Goal: Task Accomplishment & Management: Manage account settings

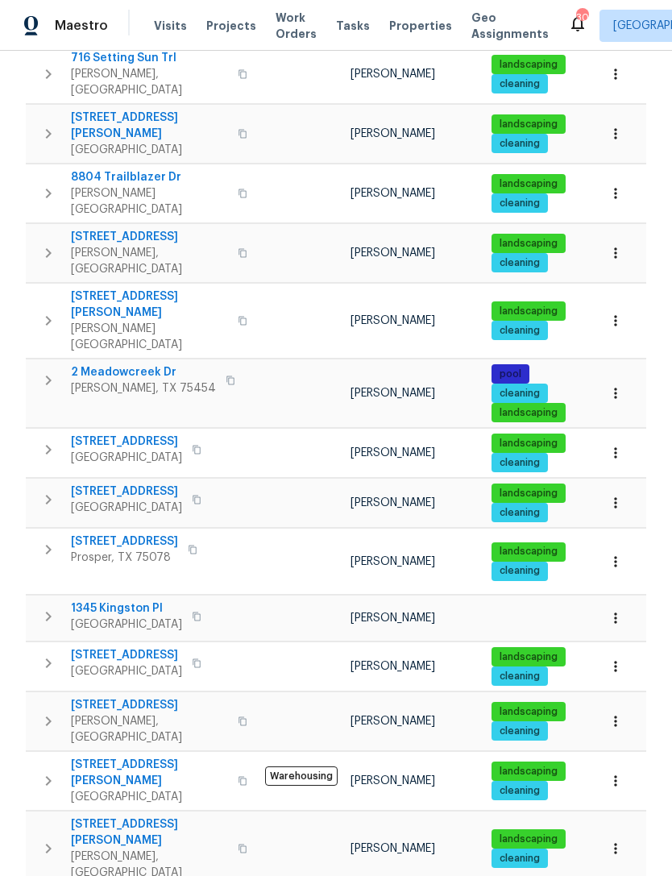
scroll to position [399, 0]
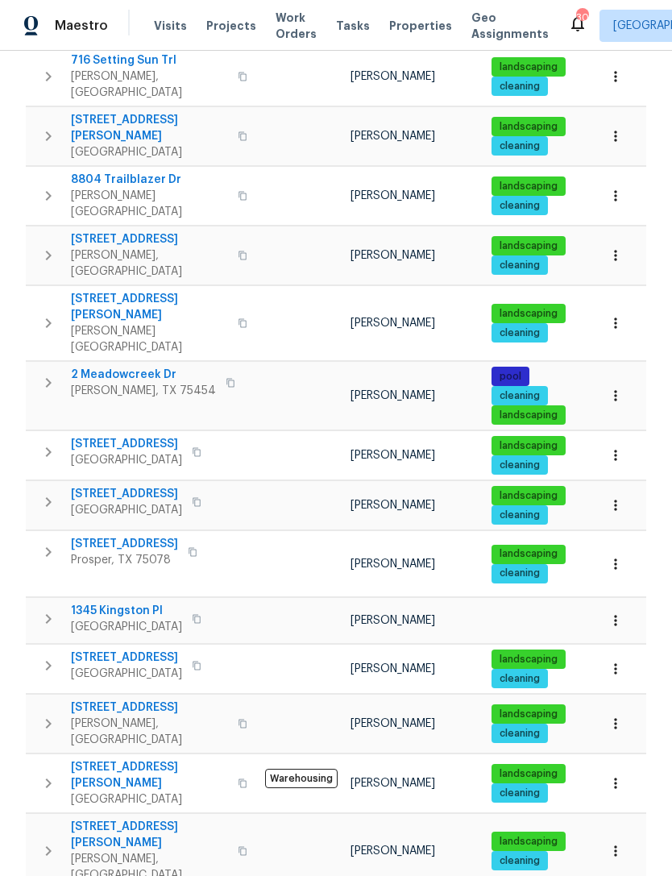
click at [119, 486] on span "480 Lake Erie Dr" at bounding box center [126, 494] width 111 height 16
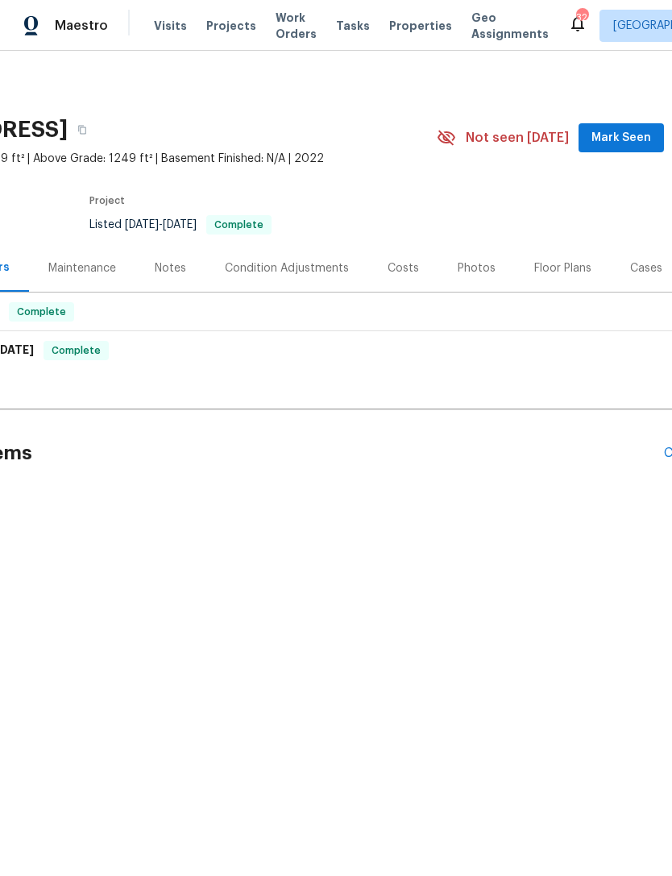
scroll to position [0, 187]
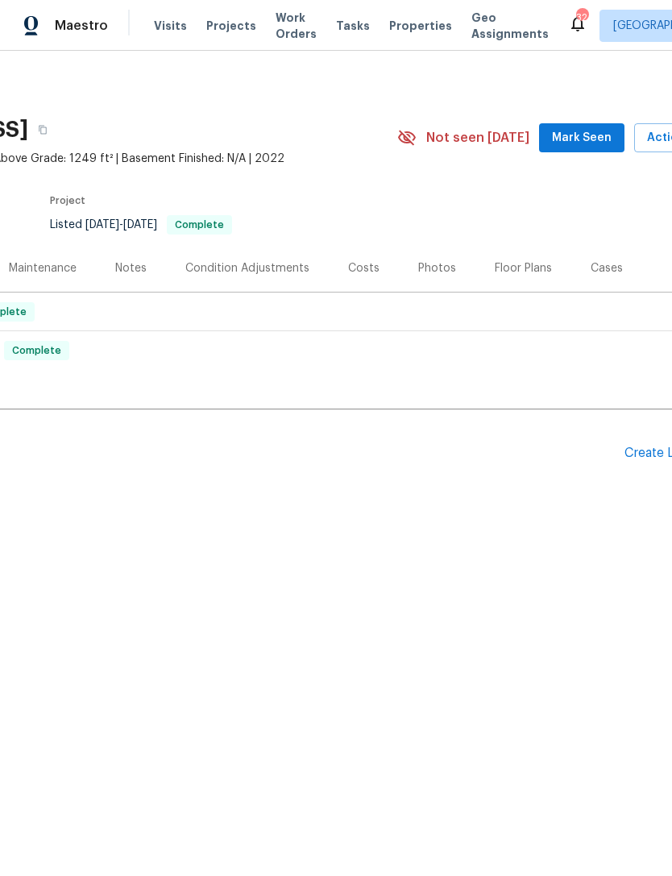
click at [645, 451] on div "Create Line Item" at bounding box center [673, 453] width 99 height 15
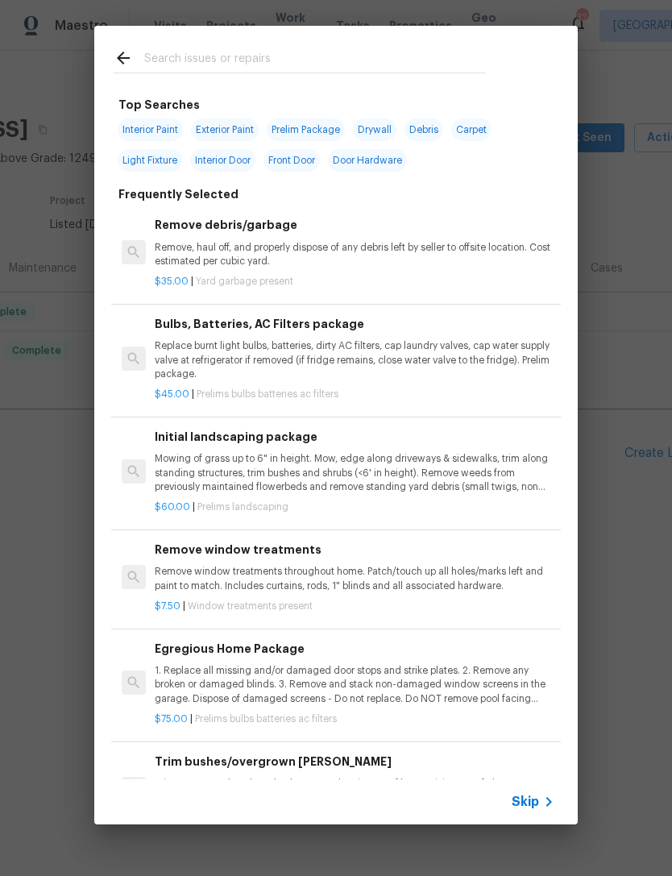
click at [327, 57] on input "text" at bounding box center [315, 60] width 342 height 24
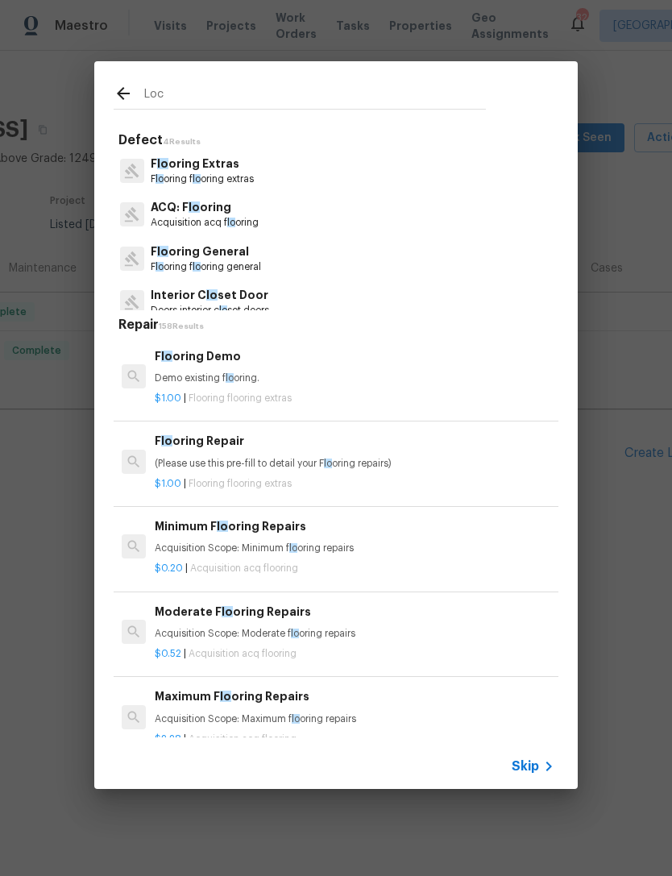
type input "Lock"
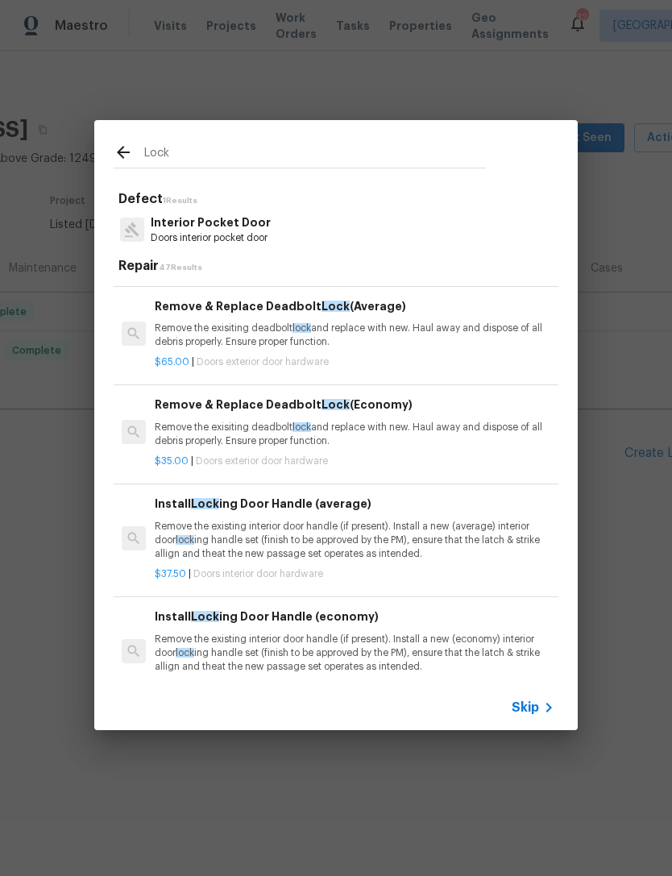
scroll to position [104, 0]
click at [277, 317] on div "Remove & Replace Deadbolt Lock (Average) Remove the exisiting deadbolt lock and…" at bounding box center [355, 323] width 400 height 52
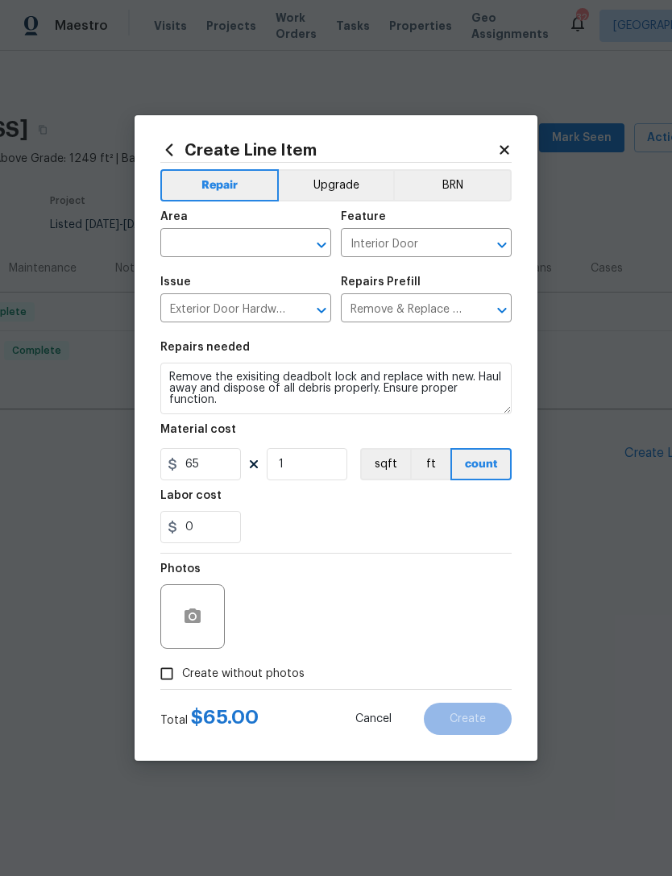
click at [342, 337] on section "Repairs needed Remove the exisiting deadbolt lock and replace with new. Haul aw…" at bounding box center [335, 442] width 351 height 221
click at [255, 248] on input "text" at bounding box center [223, 244] width 126 height 25
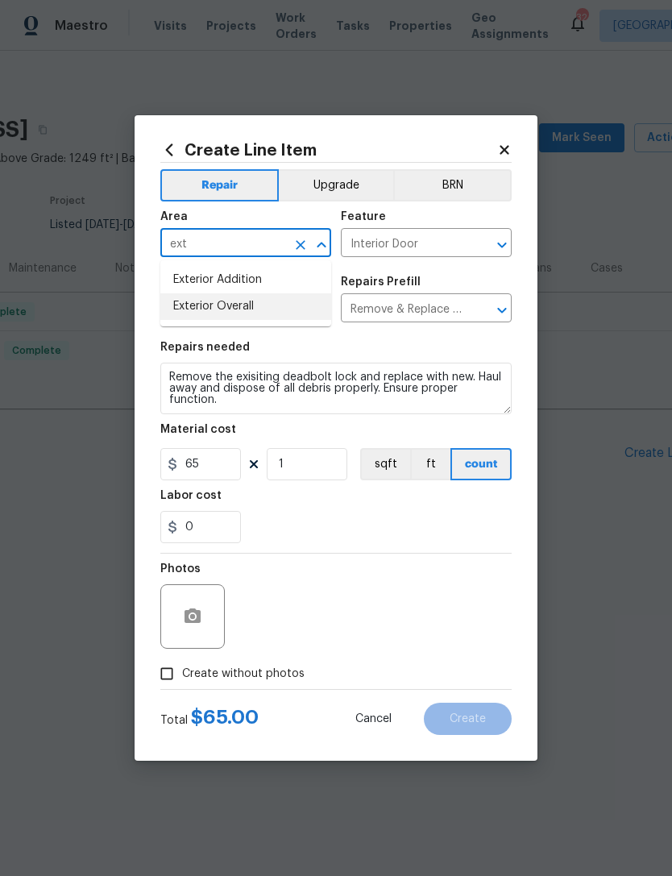
click at [285, 299] on li "Exterior Overall" at bounding box center [245, 306] width 171 height 27
type input "Exterior Overall"
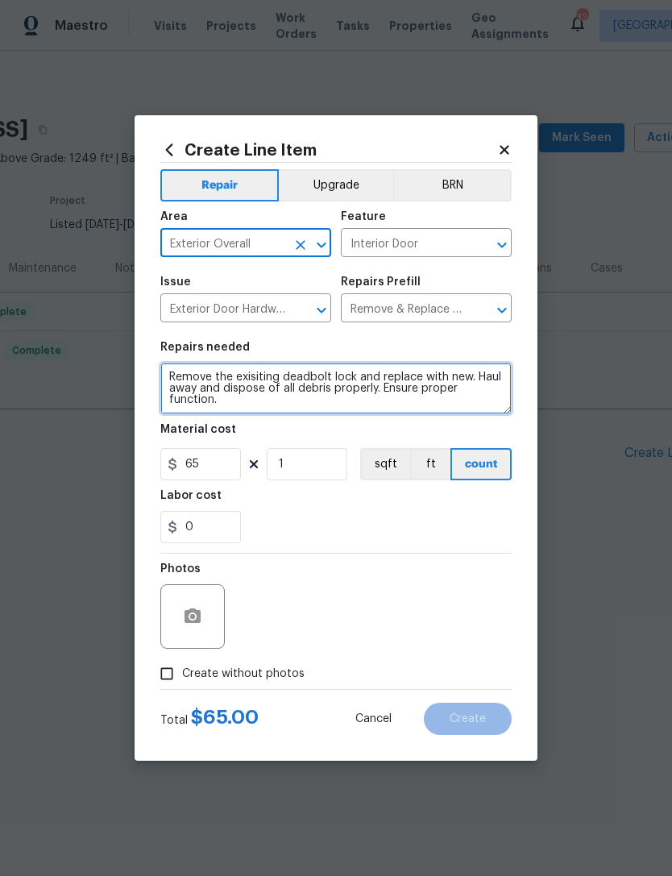
click at [330, 387] on textarea "Remove the exisiting deadbolt lock and replace with new. Haul away and dispose …" at bounding box center [335, 389] width 351 height 52
click at [329, 387] on textarea "Remove the exisiting deadbolt lock and replace with new. Haul away and dispose …" at bounding box center [335, 389] width 351 height 52
click at [325, 384] on textarea "Remove the exisiting deadbolt lock and replace with new. Haul away and dispose …" at bounding box center [335, 389] width 351 height 52
click at [324, 384] on textarea "Remove the exisiting deadbolt lock and replace with new. Haul away and dispose …" at bounding box center [335, 389] width 351 height 52
click at [343, 387] on textarea "Remove the exisiting deadbolt lock and replace with new. Haul away and dispose …" at bounding box center [335, 389] width 351 height 52
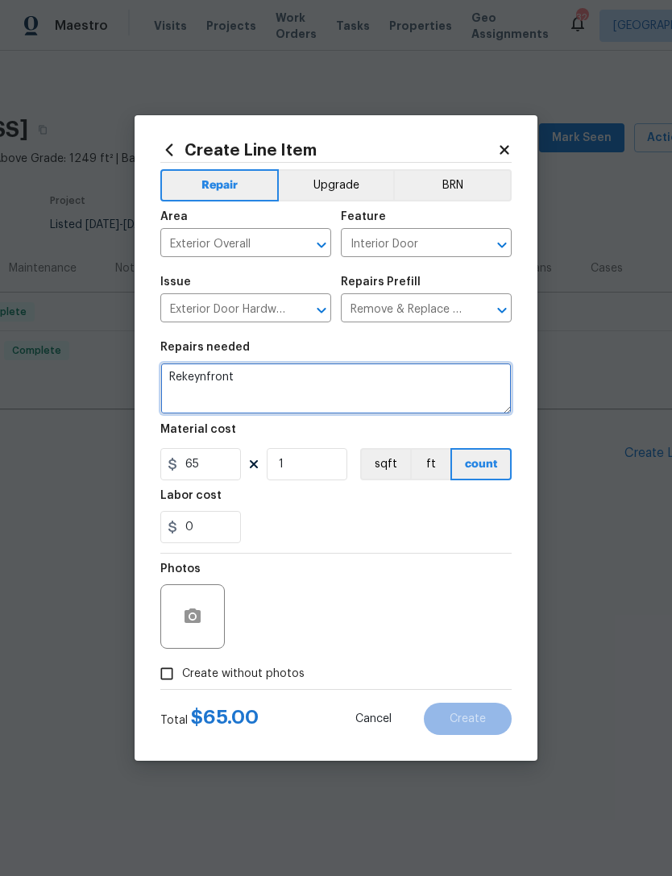
click at [214, 367] on textarea "Rekeynfront" at bounding box center [335, 389] width 351 height 52
click at [217, 376] on textarea "Rekeynfront" at bounding box center [335, 389] width 351 height 52
click at [216, 376] on textarea "Rekeynfront" at bounding box center [335, 389] width 351 height 52
type textarea "E"
type textarea "Rekey front door - change lockbox code to 4801"
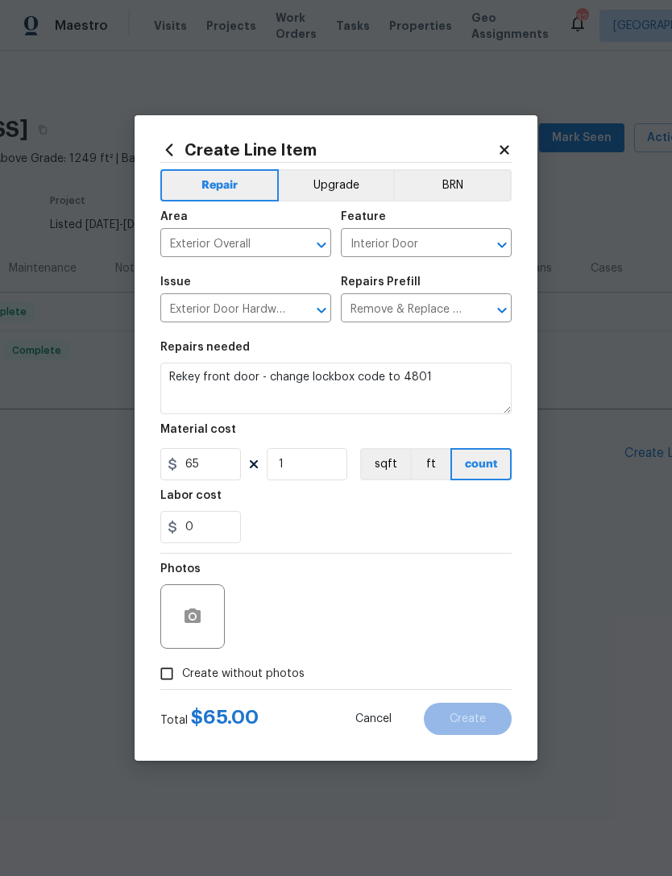
click at [450, 550] on section "Repairs needed Rekey front door - change lockbox code to 4801 Material cost 65 …" at bounding box center [335, 442] width 351 height 221
click at [220, 462] on input "65" at bounding box center [200, 464] width 81 height 32
click at [219, 462] on input "65" at bounding box center [200, 464] width 81 height 32
click at [217, 462] on input "65" at bounding box center [200, 464] width 81 height 32
type input "125"
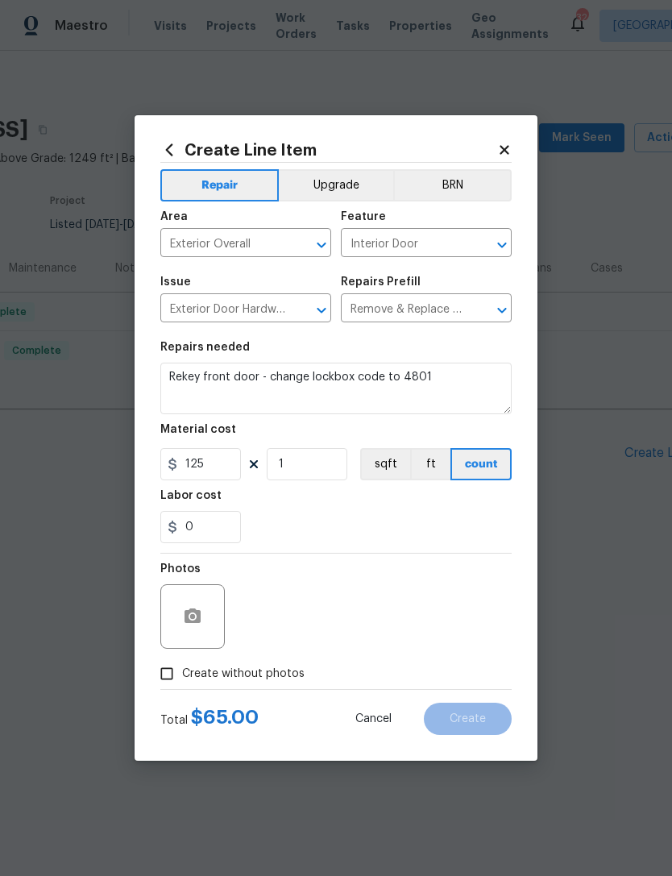
click at [392, 549] on section "Repairs needed Rekey front door - change lockbox code to 4801 Material cost 125…" at bounding box center [335, 442] width 351 height 221
click at [229, 682] on span "Create without photos" at bounding box center [243, 674] width 122 height 17
click at [182, 682] on input "Create without photos" at bounding box center [166, 673] width 31 height 31
checkbox input "true"
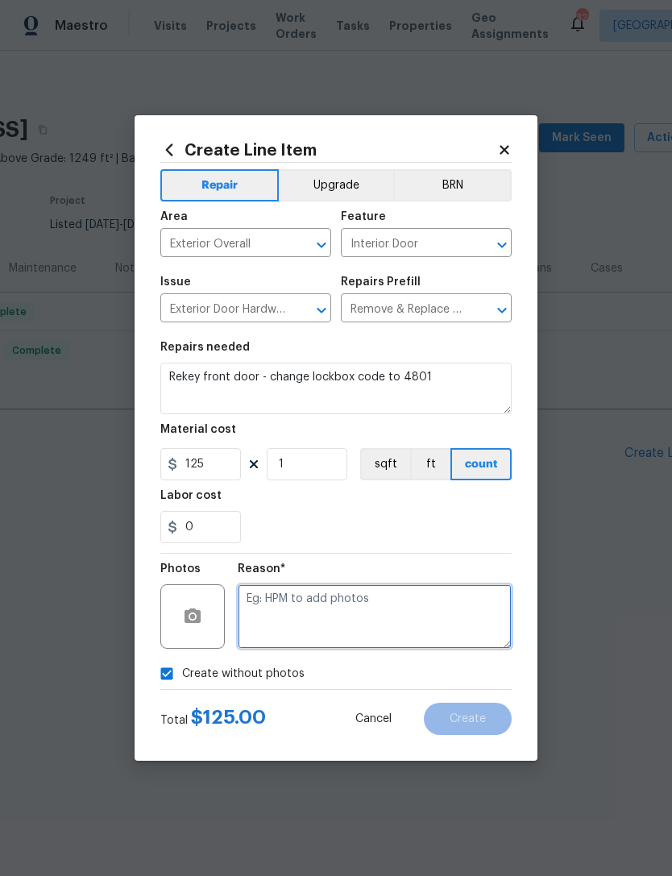
click at [333, 620] on textarea at bounding box center [375, 616] width 274 height 64
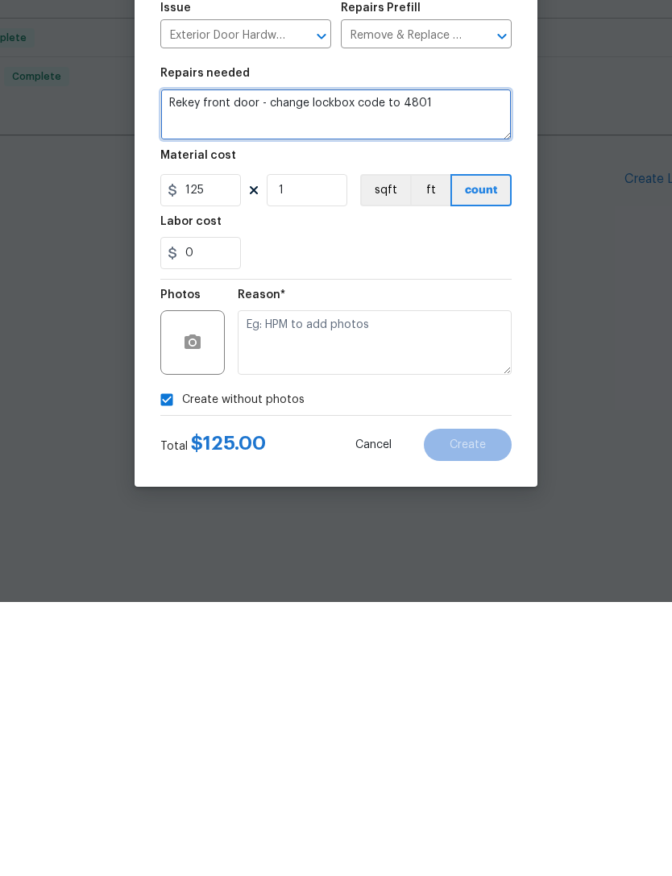
click at [467, 363] on textarea "Rekey front door - change lockbox code to 4801" at bounding box center [335, 389] width 351 height 52
click at [160, 363] on textarea "Rekey front door - change lockbox code to 4801" at bounding box center [335, 389] width 351 height 52
type textarea "Please. I,Rekey front door - change lockbox code to 4801"
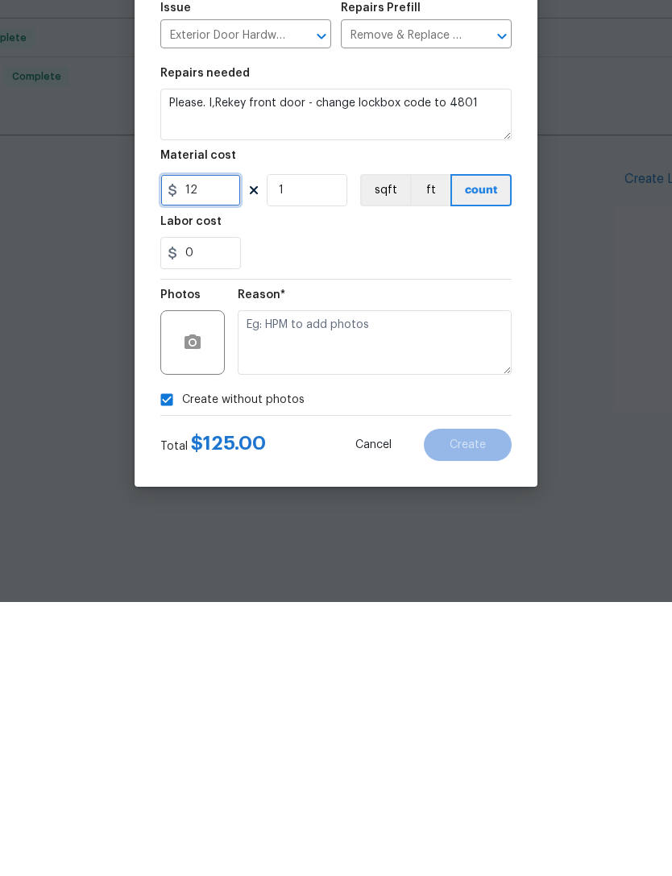
type input "12"
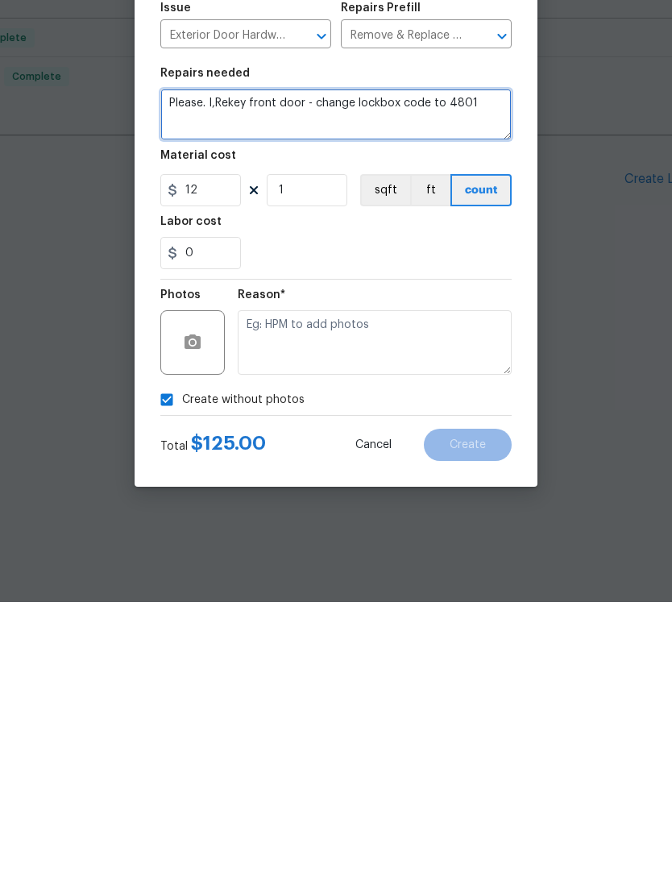
click at [226, 363] on textarea "Please. I,Rekey front door - change lockbox code to 4801" at bounding box center [335, 389] width 351 height 52
click at [217, 363] on textarea "Please. I,Rekey front door - change lockbox code to 4801" at bounding box center [335, 389] width 351 height 52
click at [211, 363] on textarea "Please. I,Rekey front door - change lockbox code to 4801" at bounding box center [335, 389] width 351 height 52
type textarea "Please complete asap! Rekey front door - change lockbox code to 4801"
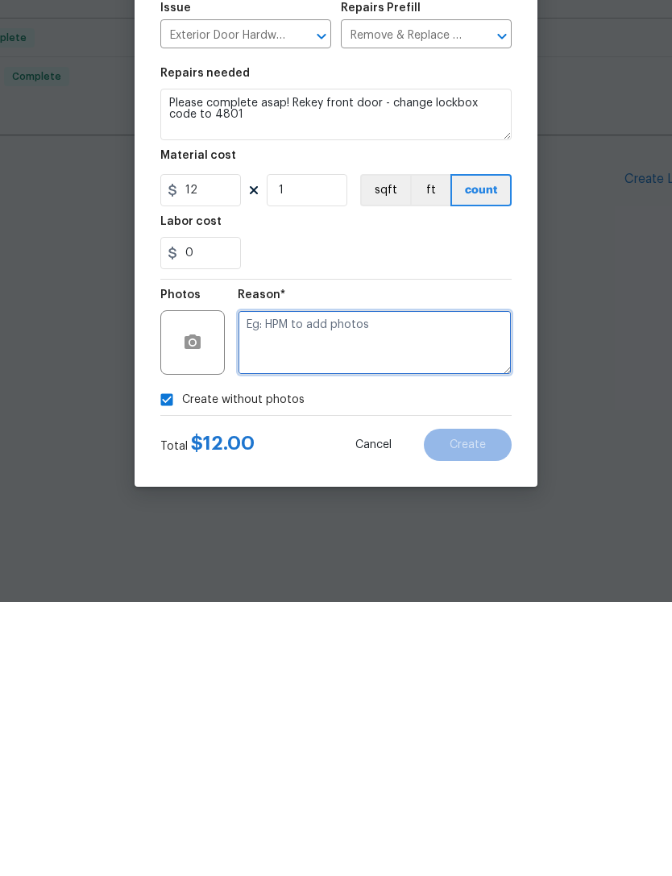
click at [401, 584] on textarea at bounding box center [375, 616] width 274 height 64
type textarea "Scout"
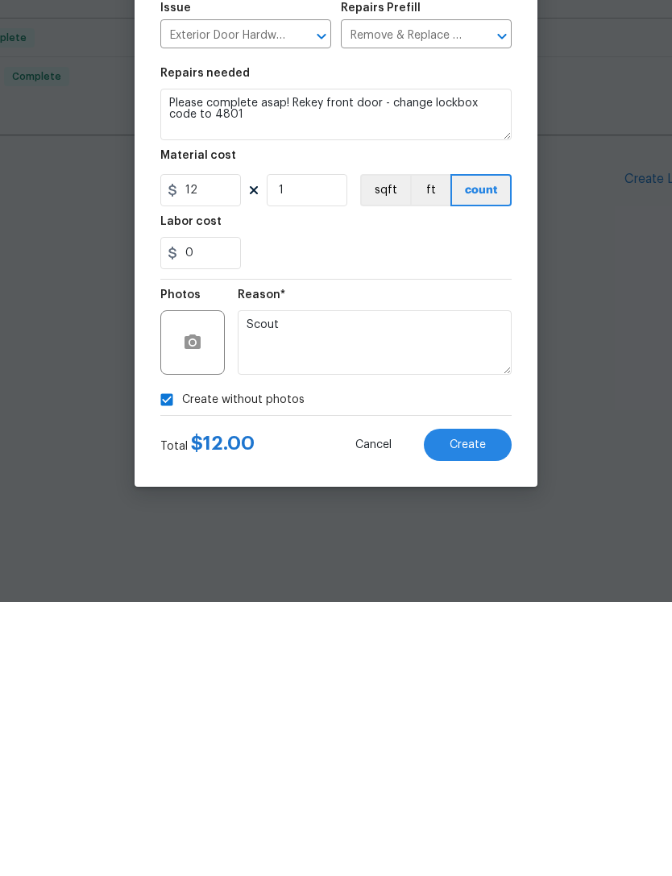
click at [447, 703] on button "Create" at bounding box center [468, 719] width 88 height 32
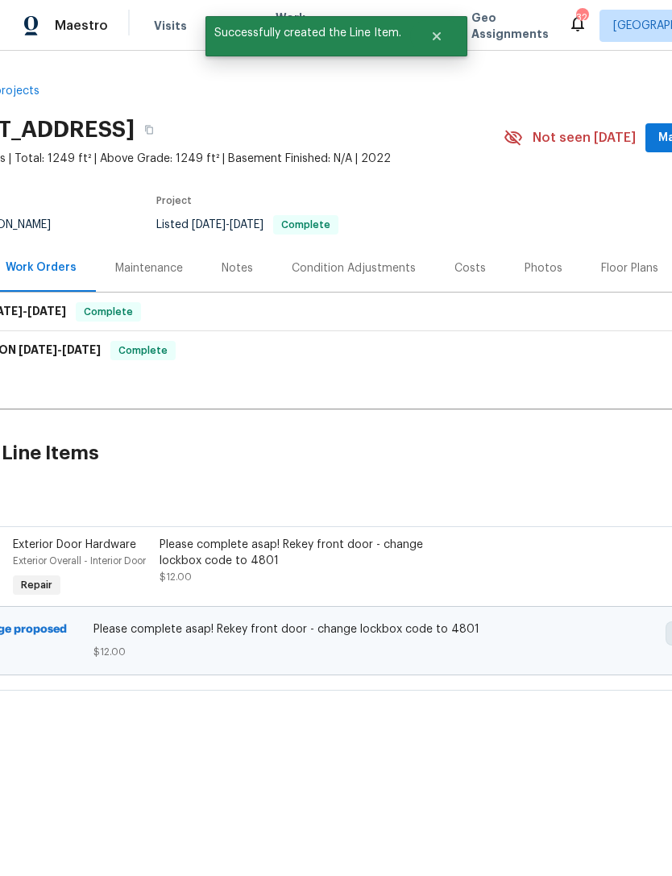
scroll to position [0, 29]
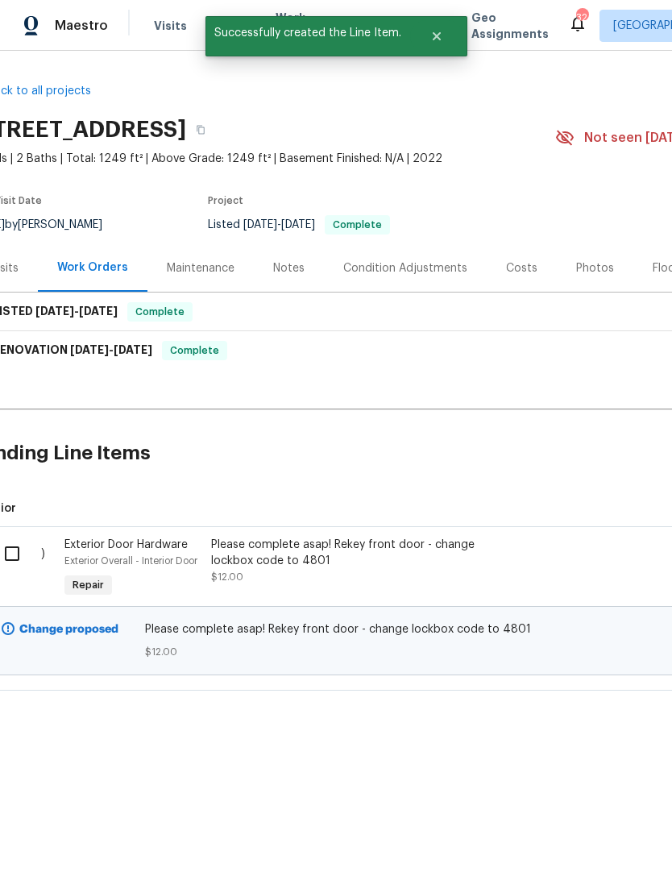
click at [23, 546] on input "checkbox" at bounding box center [18, 554] width 46 height 34
click at [612, 844] on span "Create Work Order" at bounding box center [579, 836] width 107 height 20
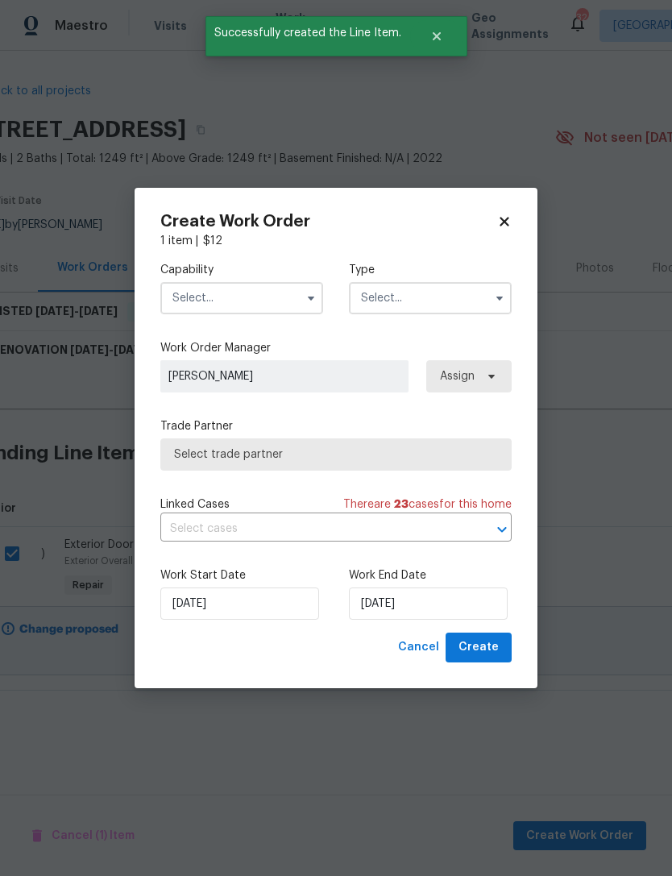
click at [268, 308] on input "text" at bounding box center [241, 298] width 163 height 32
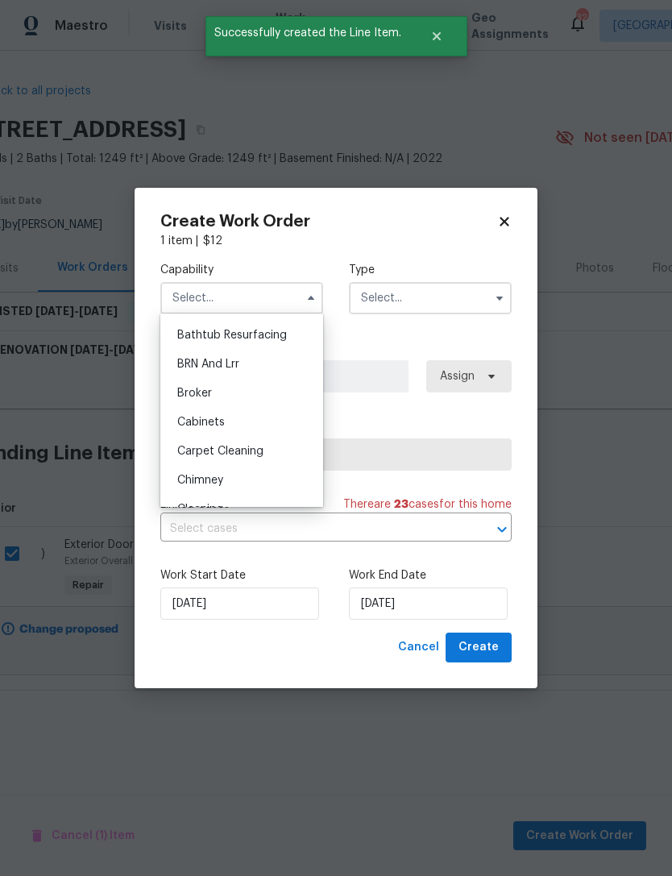
scroll to position [69, 0]
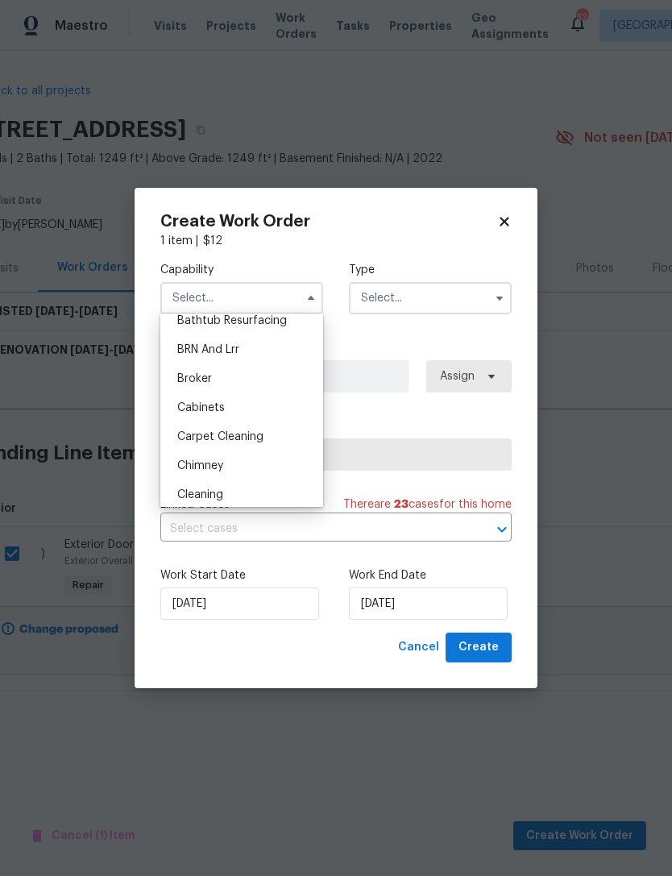
checkbox input "false"
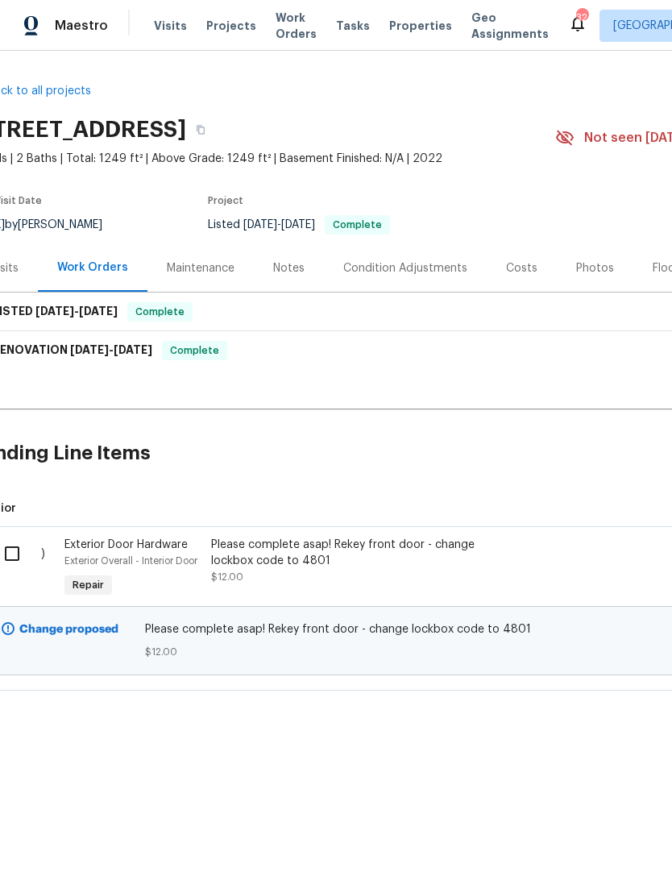
click at [422, 577] on div "Please complete asap! Rekey front door - change lockbox code to 4801 $12.00" at bounding box center [353, 561] width 284 height 48
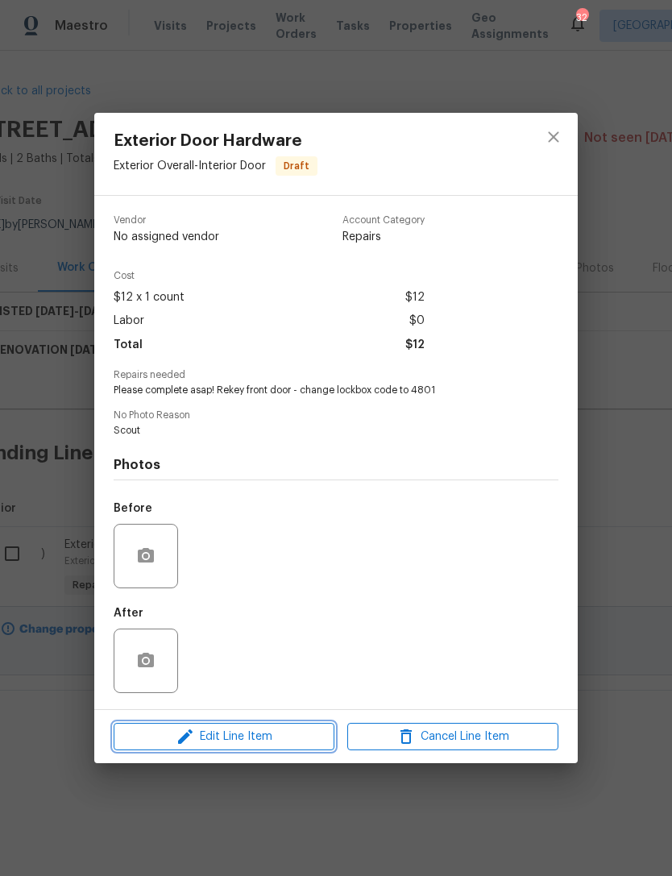
click at [229, 737] on span "Edit Line Item" at bounding box center [223, 737] width 211 height 20
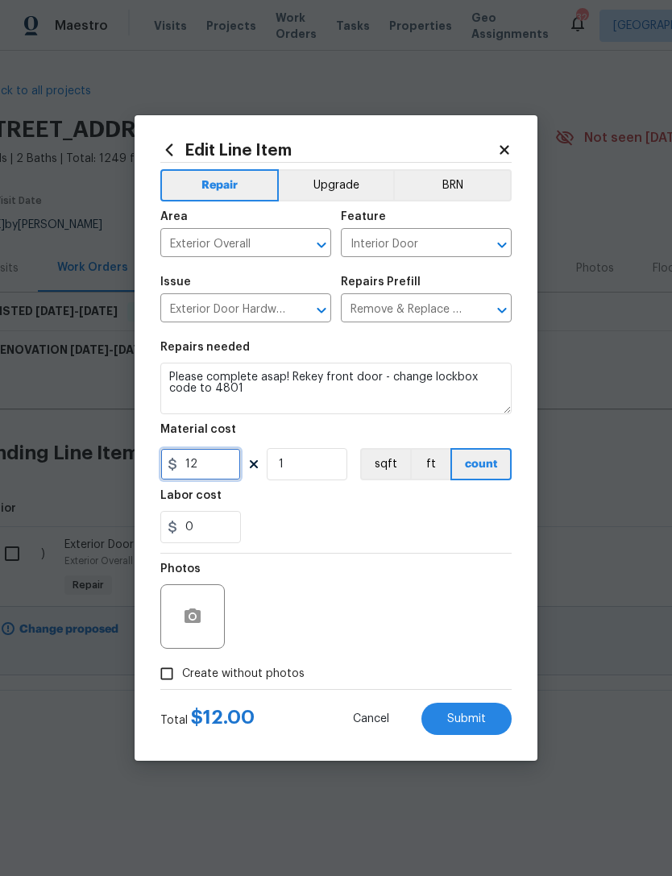
click at [216, 466] on input "12" at bounding box center [200, 464] width 81 height 32
type input "125"
click at [366, 575] on div "Photos" at bounding box center [335, 606] width 351 height 105
click at [247, 680] on span "Create without photos" at bounding box center [243, 674] width 122 height 17
click at [182, 680] on input "Create without photos" at bounding box center [166, 673] width 31 height 31
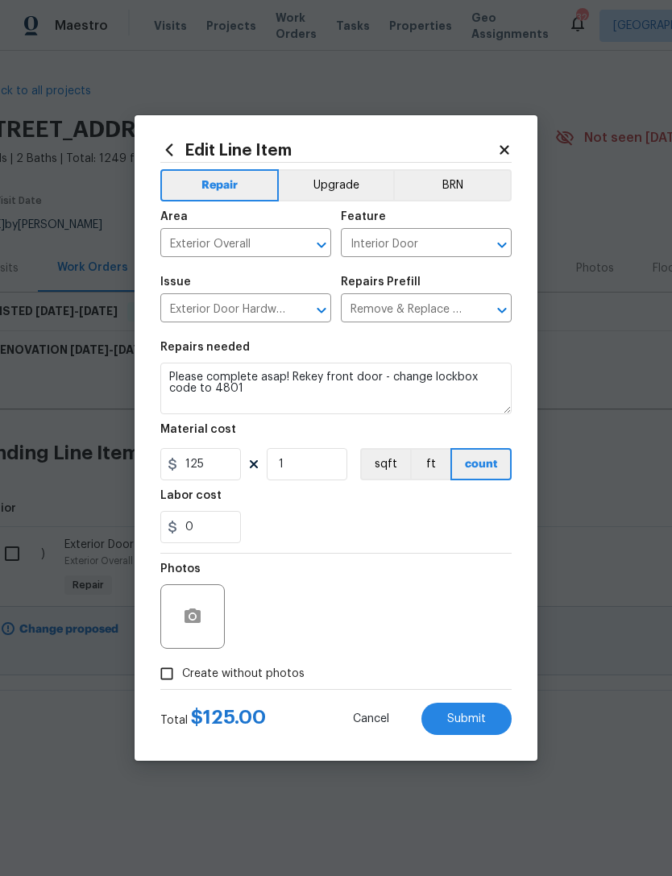
checkbox input "true"
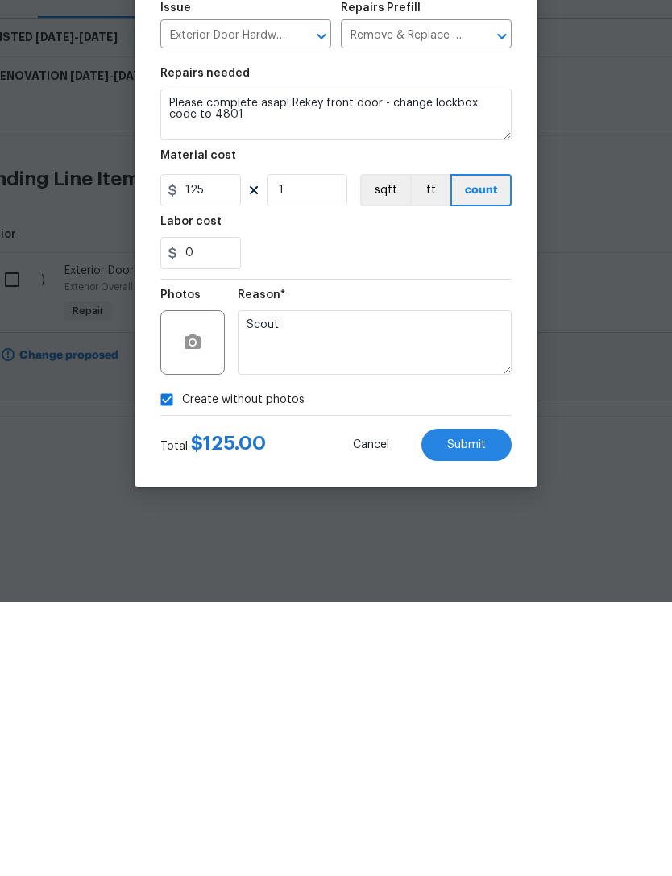
click at [468, 713] on span "Submit" at bounding box center [466, 719] width 39 height 12
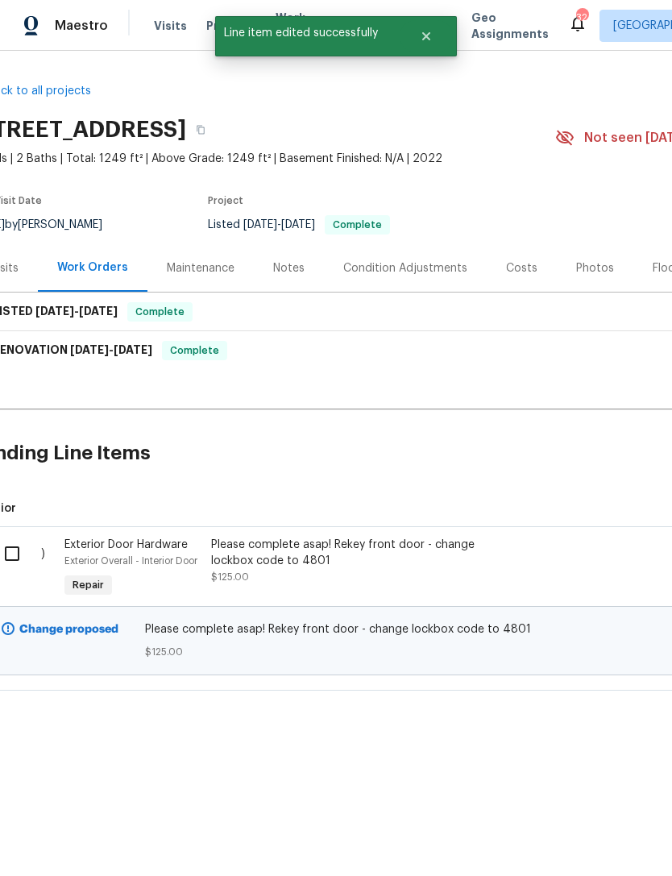
click at [24, 553] on input "checkbox" at bounding box center [18, 554] width 46 height 34
checkbox input "true"
click at [607, 827] on span "Create Work Order" at bounding box center [579, 836] width 107 height 20
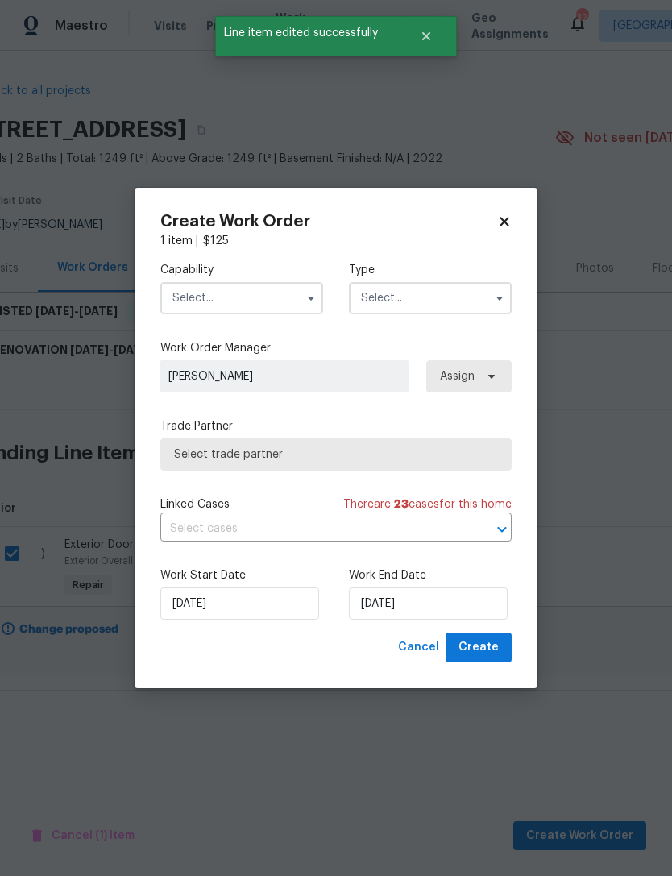
click at [227, 310] on input "text" at bounding box center [241, 298] width 163 height 32
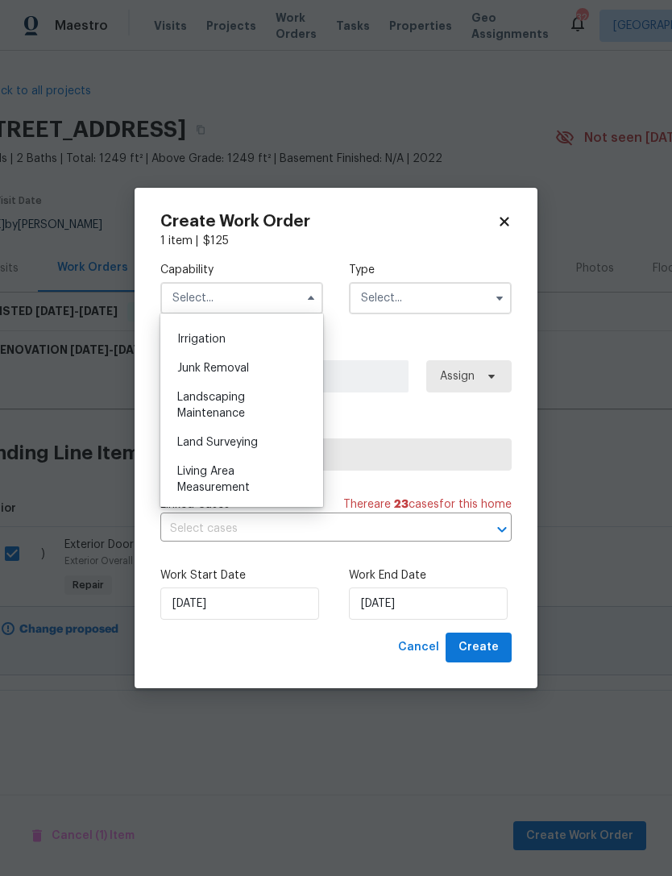
scroll to position [1058, 0]
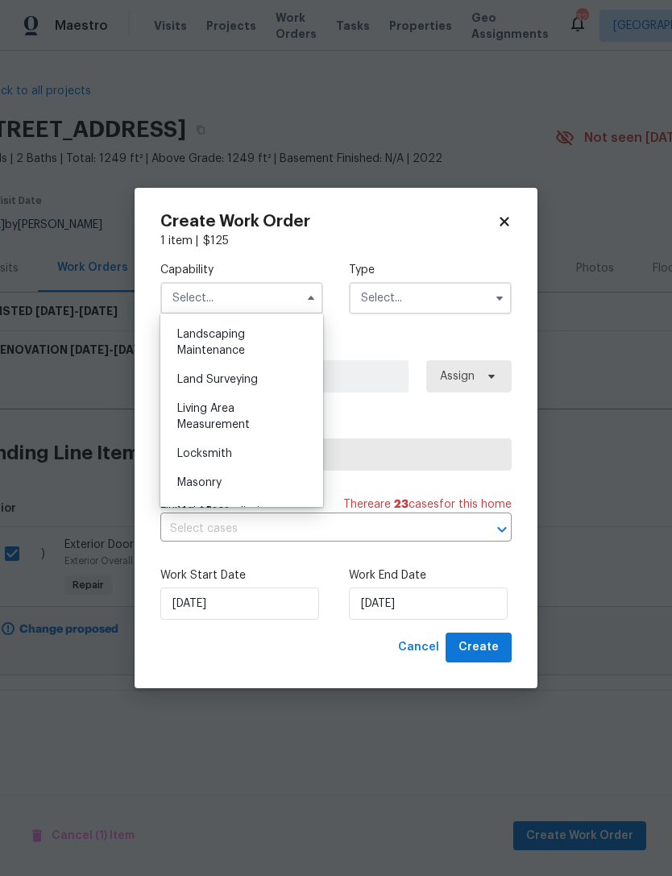
click at [247, 454] on div "Locksmith" at bounding box center [241, 453] width 155 height 29
type input "Locksmith"
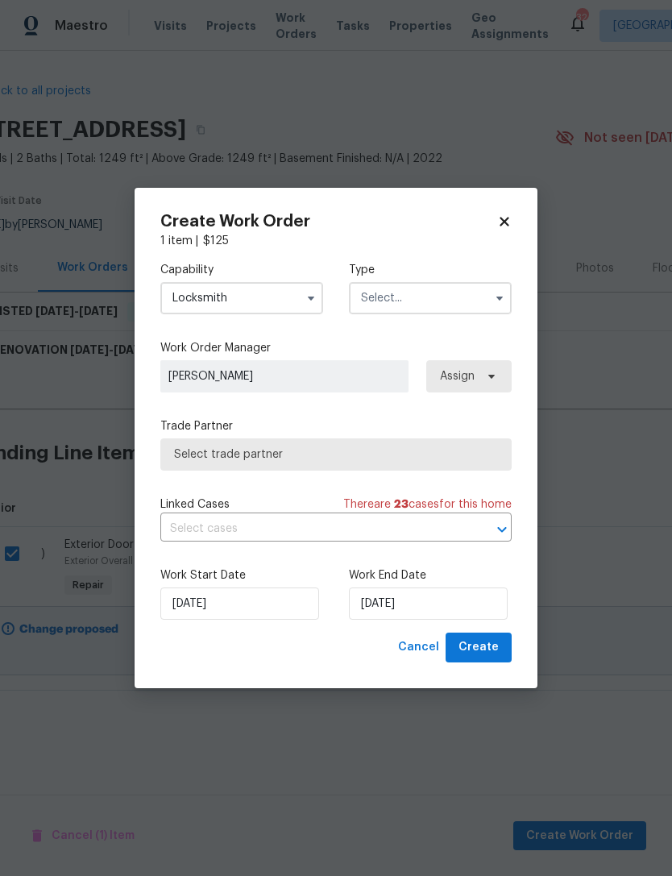
click at [467, 287] on input "text" at bounding box center [430, 298] width 163 height 32
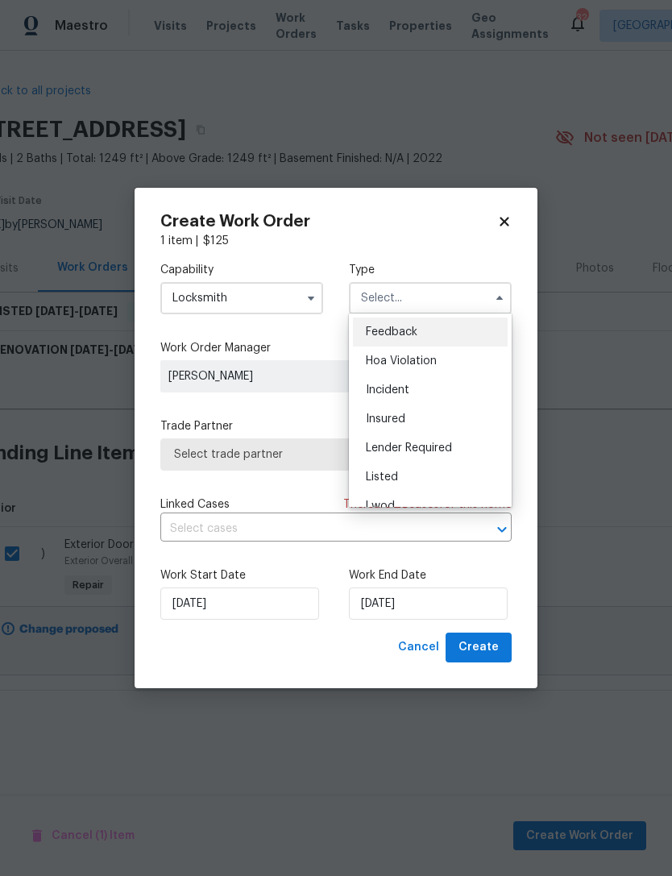
click at [444, 475] on div "Listed" at bounding box center [430, 476] width 155 height 29
type input "Listed"
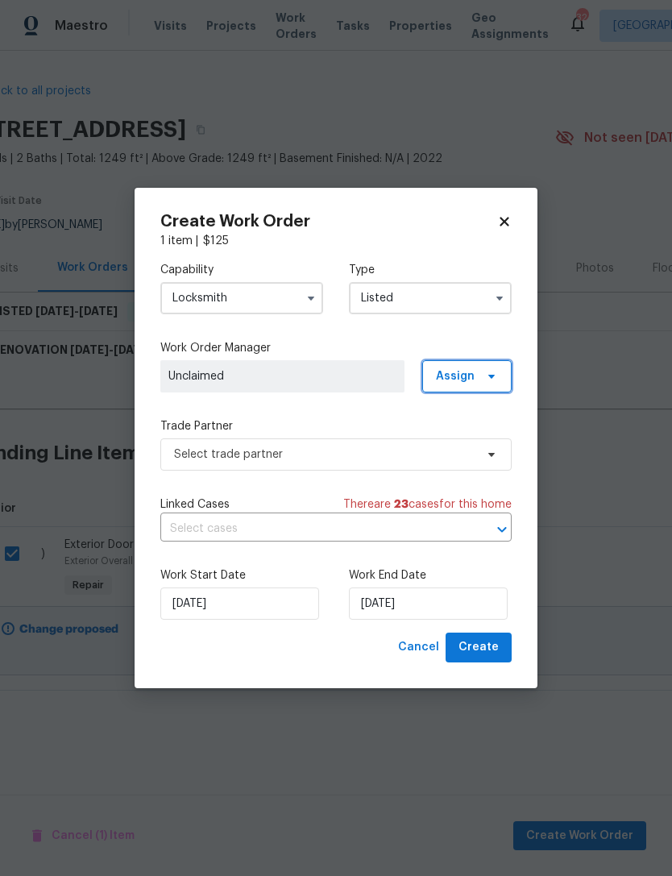
click at [478, 370] on span "Assign" at bounding box center [466, 376] width 89 height 32
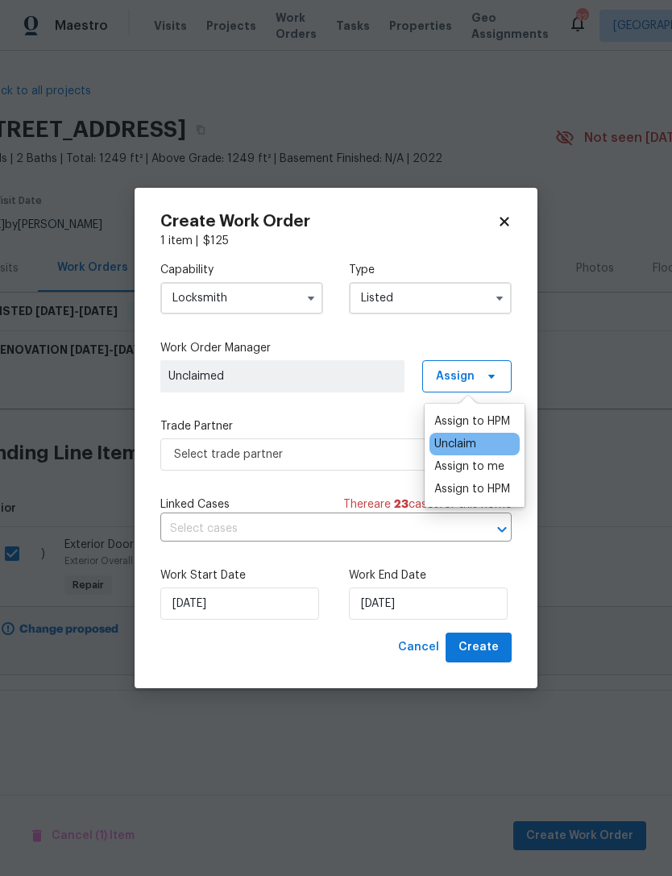
click at [468, 418] on div "Assign to HPM" at bounding box center [472, 421] width 76 height 16
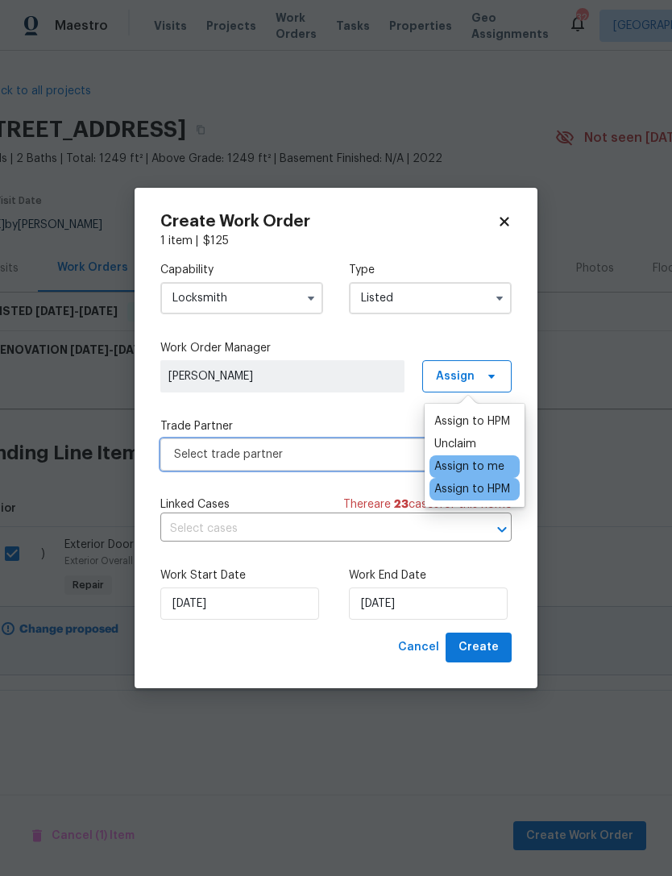
click at [201, 454] on span "Select trade partner" at bounding box center [324, 454] width 301 height 16
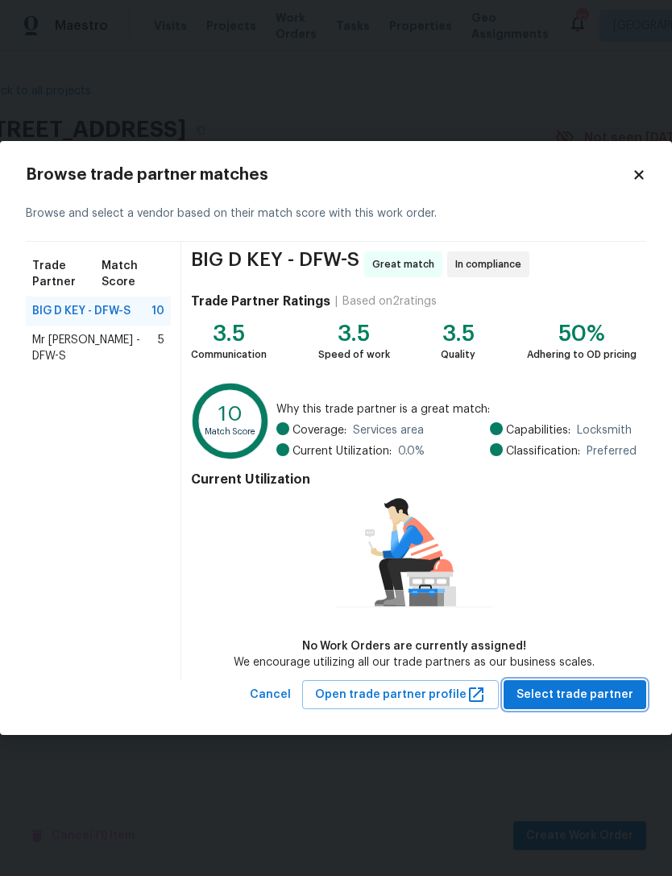
click at [603, 699] on span "Select trade partner" at bounding box center [574, 695] width 117 height 20
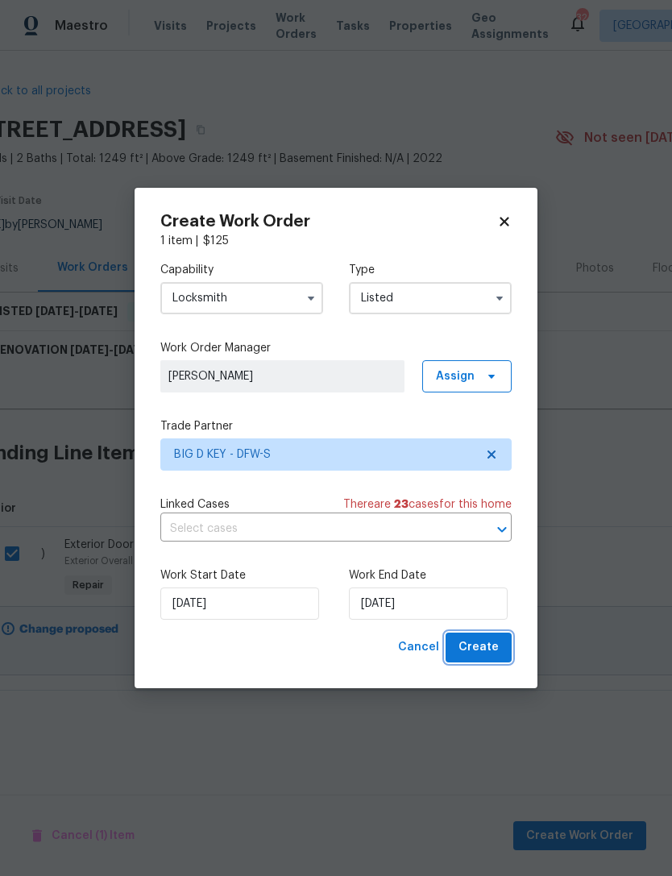
click at [490, 636] on button "Create" at bounding box center [479, 647] width 66 height 30
checkbox input "false"
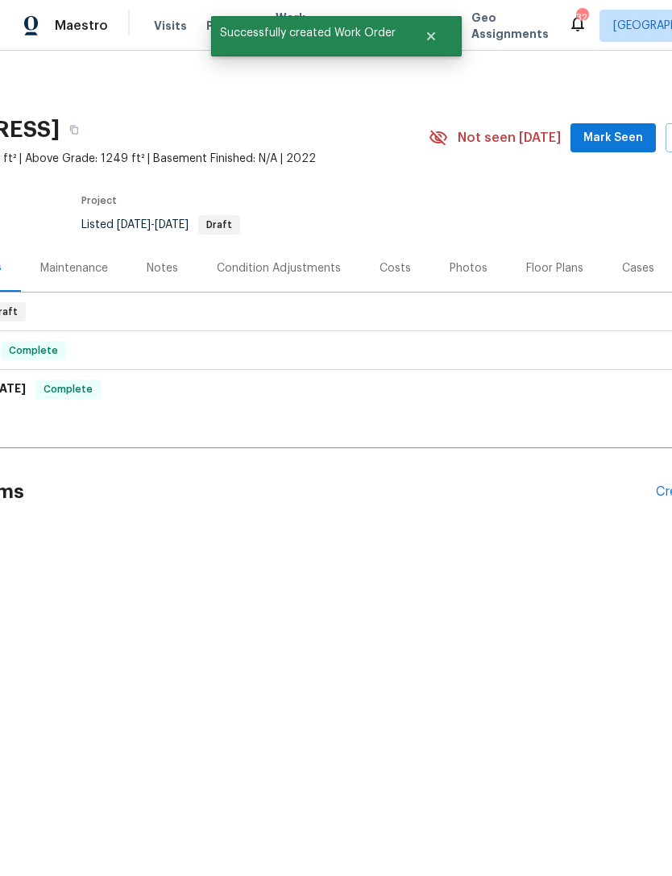
scroll to position [0, 147]
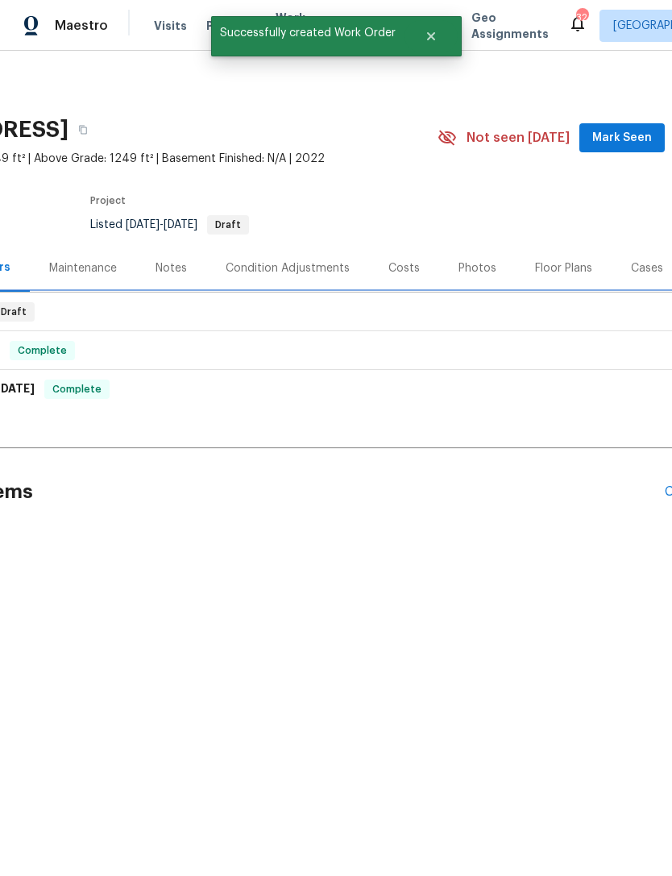
click at [78, 305] on div "LISTED [DATE] - [DATE] Draft" at bounding box center [308, 311] width 901 height 19
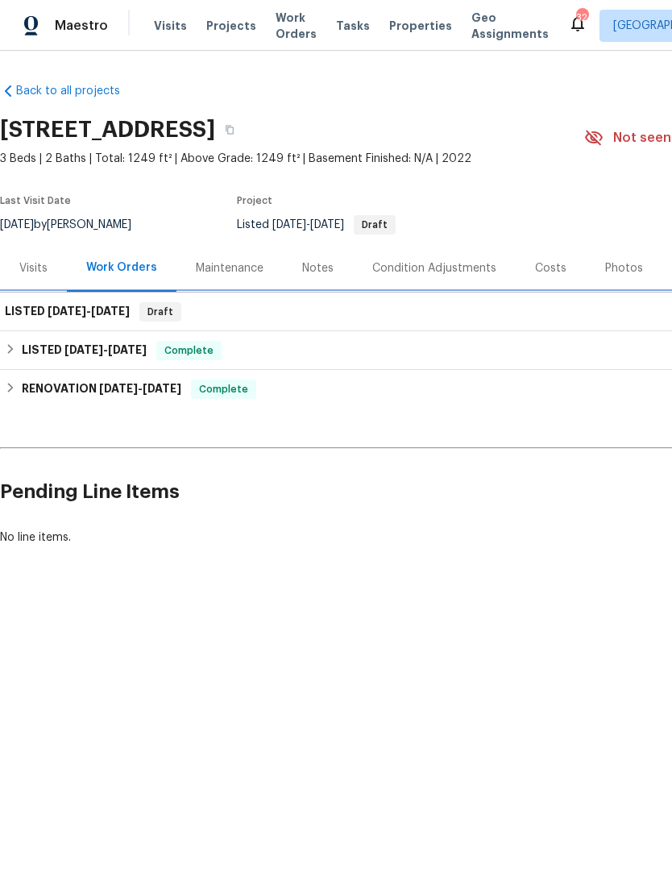
scroll to position [0, 0]
click at [112, 326] on div "LISTED [DATE] - [DATE] Draft" at bounding box center [455, 311] width 910 height 39
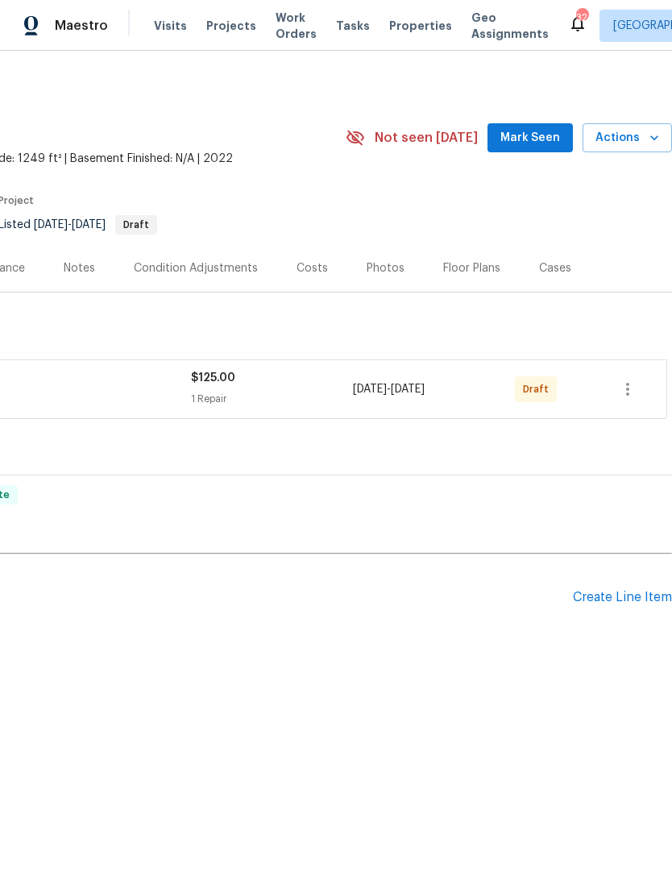
scroll to position [0, 238]
click at [643, 384] on button "button" at bounding box center [627, 389] width 39 height 39
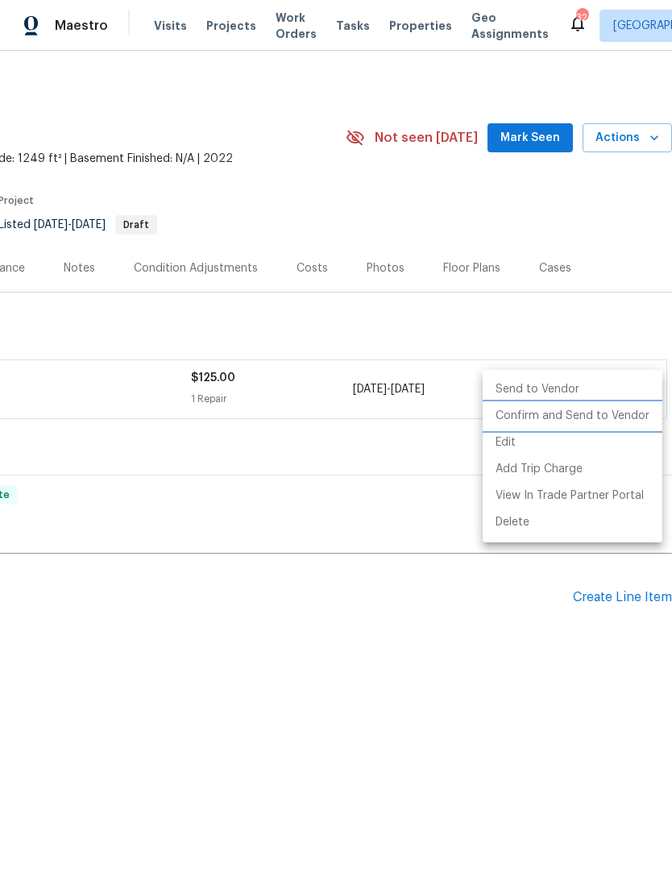
click at [613, 427] on li "Confirm and Send to Vendor" at bounding box center [573, 416] width 180 height 27
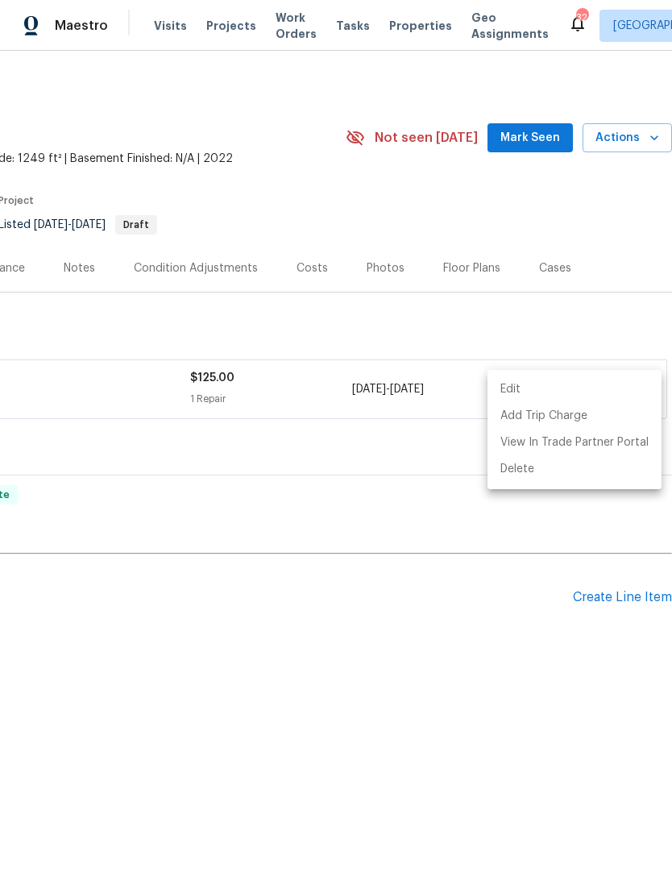
click at [360, 653] on div at bounding box center [336, 438] width 672 height 876
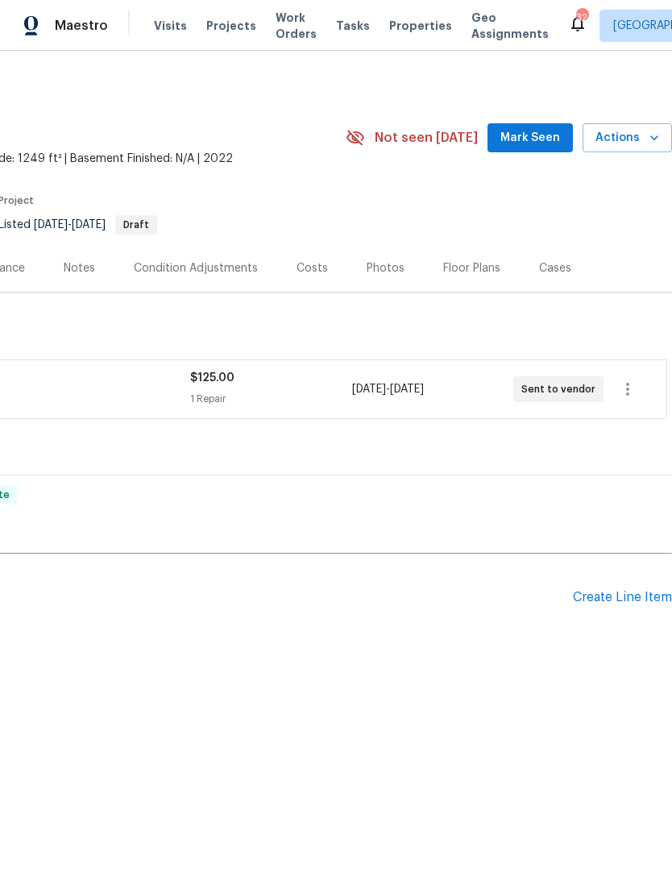
click at [203, 388] on div "$125.00 1 Repair" at bounding box center [270, 389] width 161 height 39
click at [203, 385] on span "$125.00" at bounding box center [212, 379] width 44 height 11
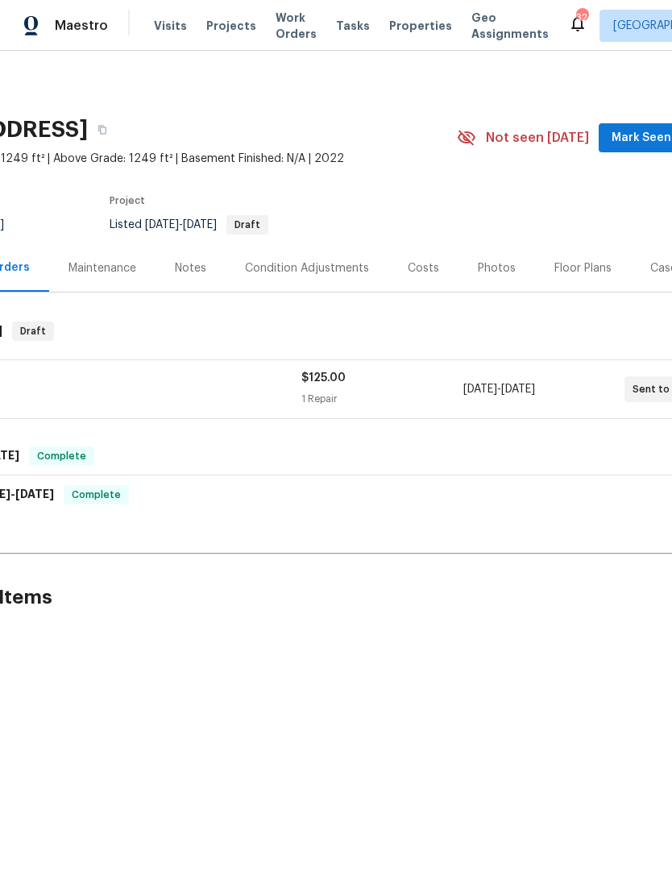
scroll to position [0, 0]
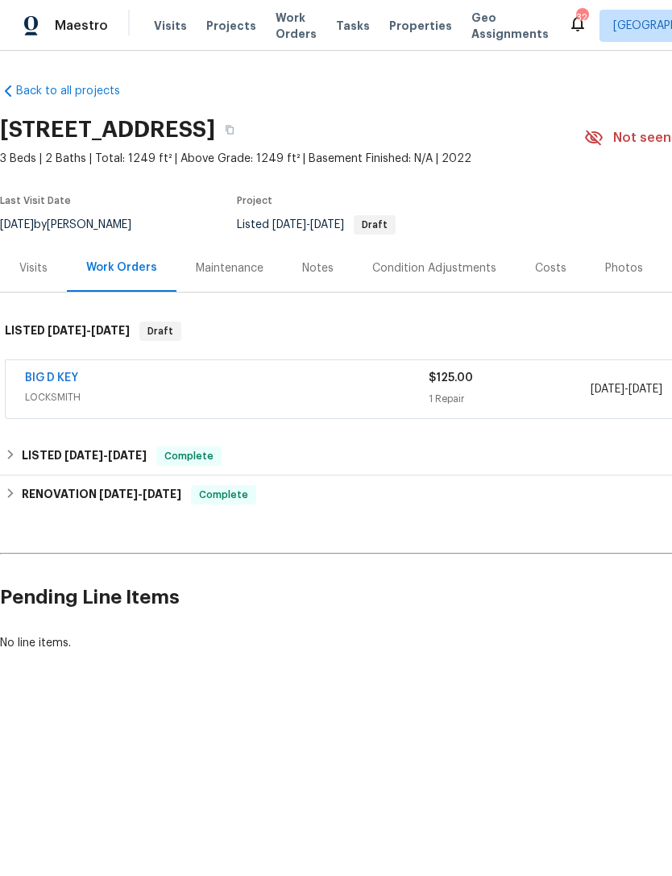
click at [48, 381] on link "BIG D KEY" at bounding box center [51, 377] width 53 height 11
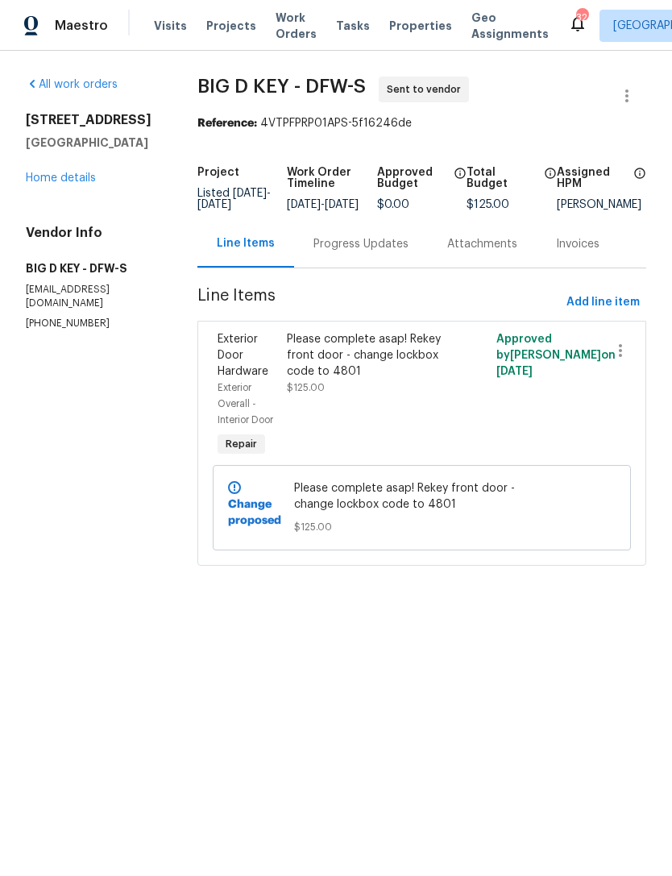
click at [358, 252] on div "Progress Updates" at bounding box center [360, 244] width 95 height 16
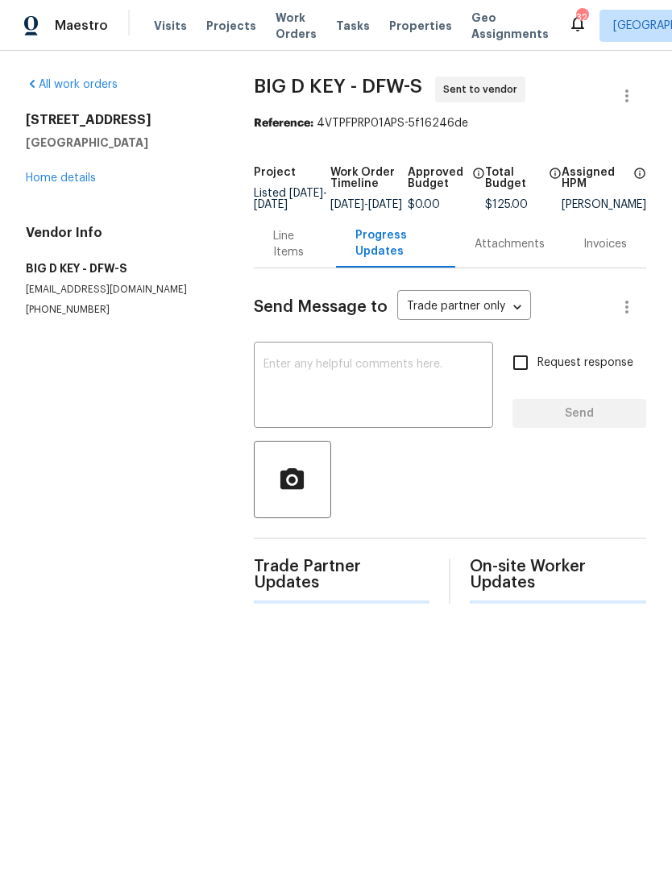
click at [412, 386] on textarea at bounding box center [373, 387] width 220 height 56
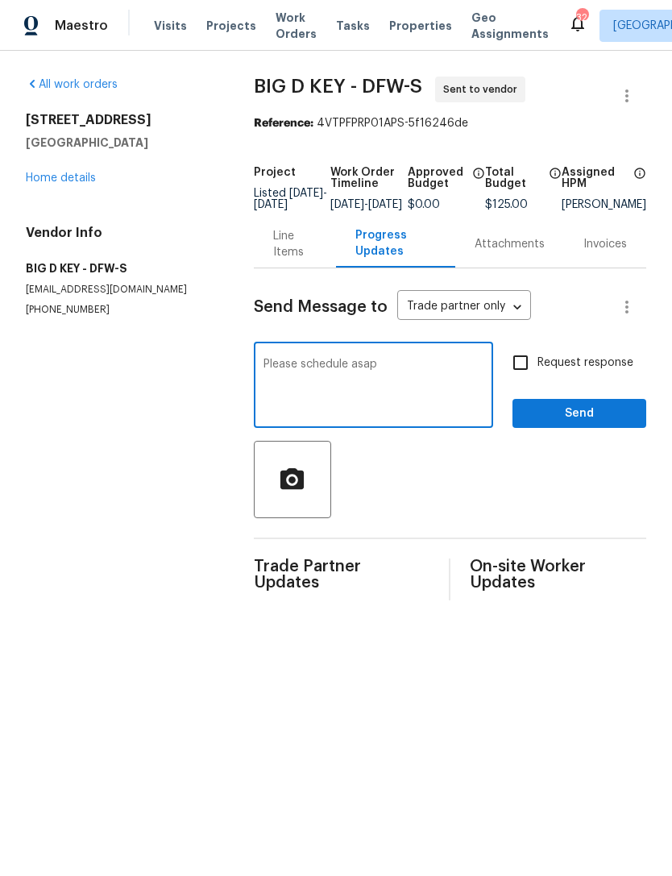
type textarea "Please schedule asap"
click at [612, 424] on span "Send" at bounding box center [579, 414] width 108 height 20
